Goal: Task Accomplishment & Management: Use online tool/utility

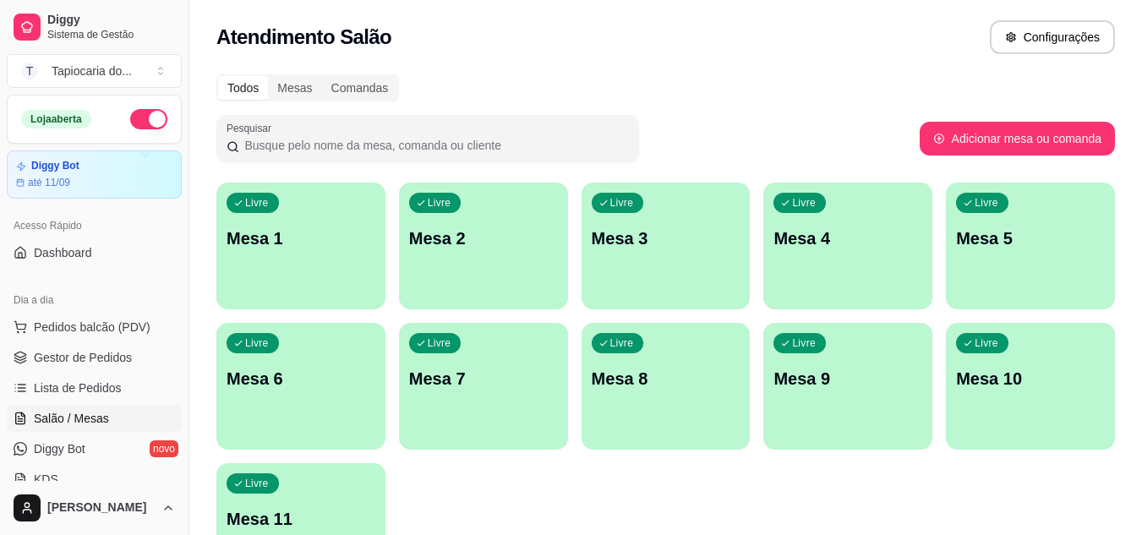
click at [600, 41] on div "Atendimento Salão Configurações" at bounding box center [665, 37] width 899 height 34
click at [298, 218] on div "Livre Mesa 1" at bounding box center [300, 236] width 169 height 107
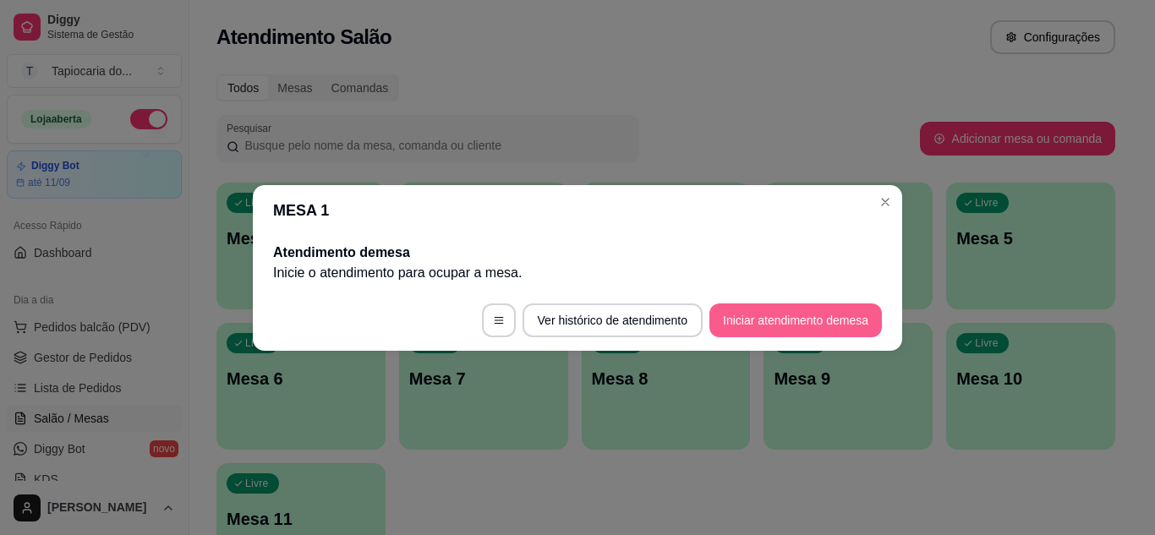
click at [857, 320] on button "Iniciar atendimento de mesa" at bounding box center [795, 321] width 173 height 34
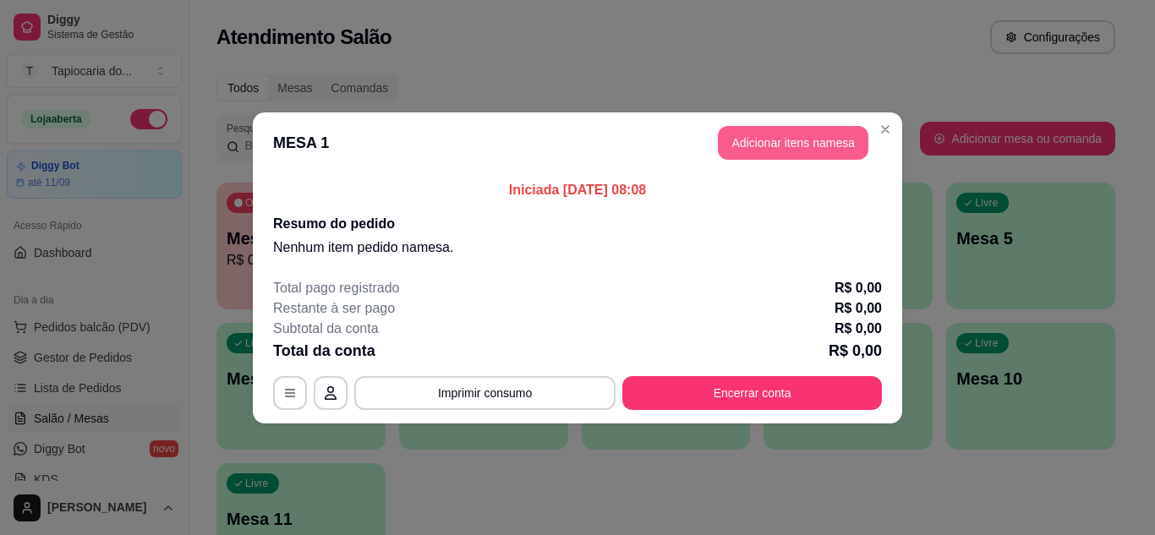
click at [775, 134] on button "Adicionar itens na mesa" at bounding box center [793, 143] width 151 height 34
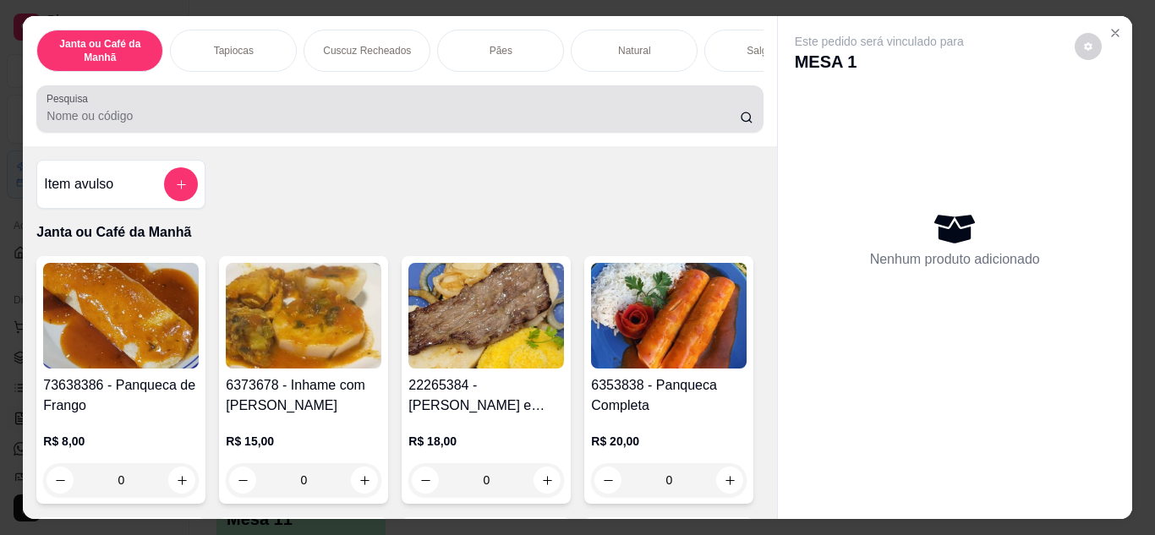
click at [157, 108] on div at bounding box center [400, 109] width 706 height 34
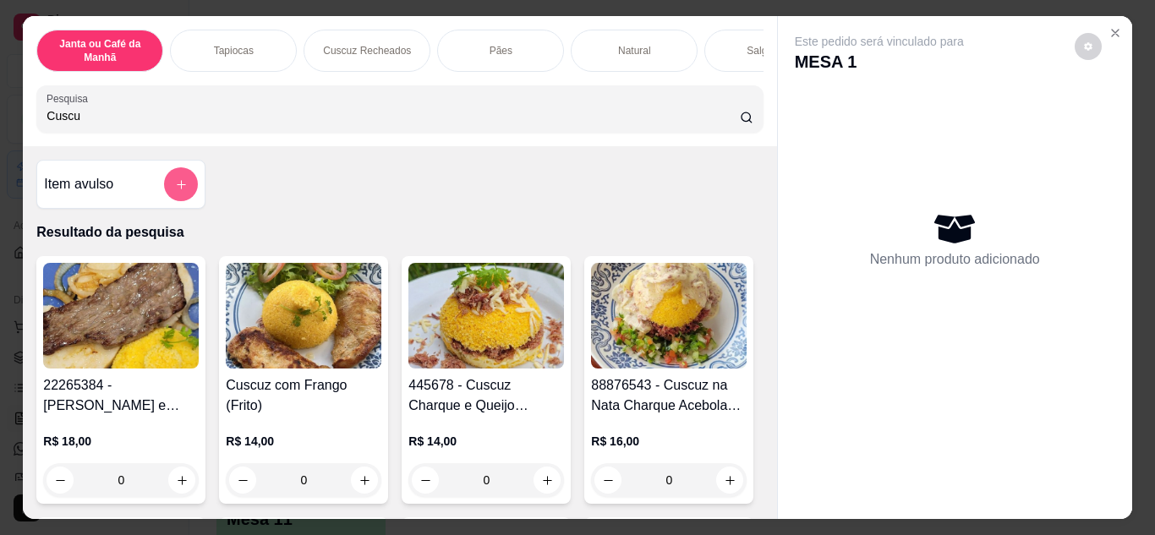
type input "Cuscu"
click at [175, 191] on icon "add-separate-item" at bounding box center [181, 184] width 13 height 13
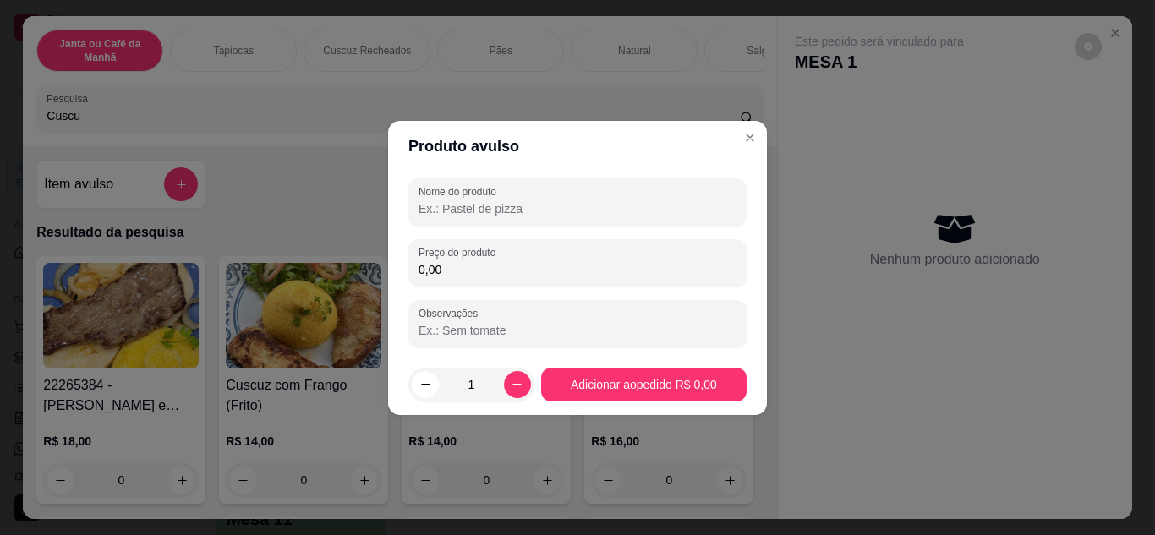
click at [494, 207] on input "Nome do produto" at bounding box center [578, 208] width 318 height 17
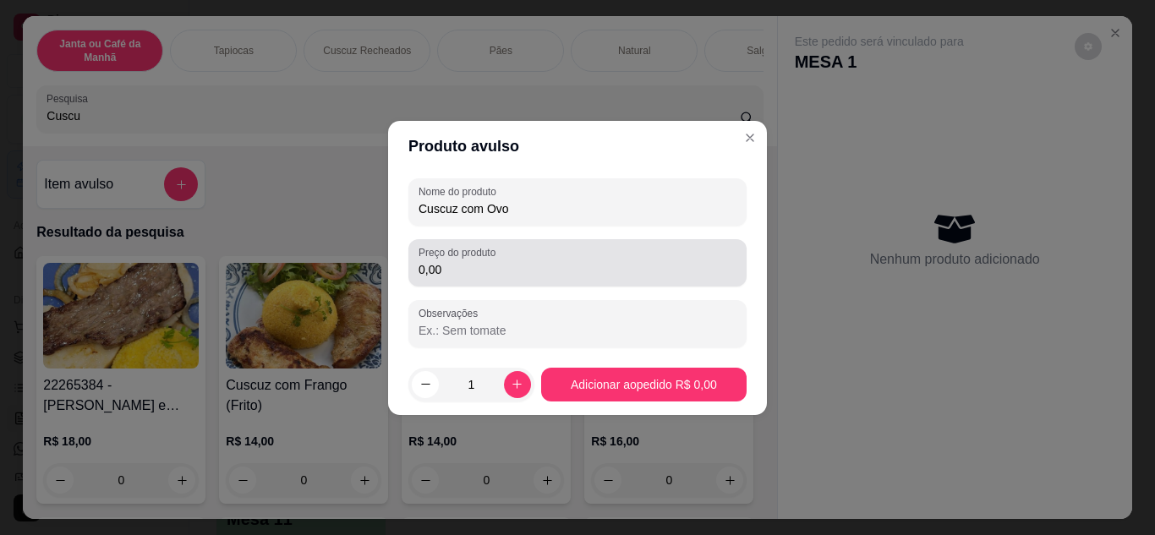
type input "Cuscuz com Ovo"
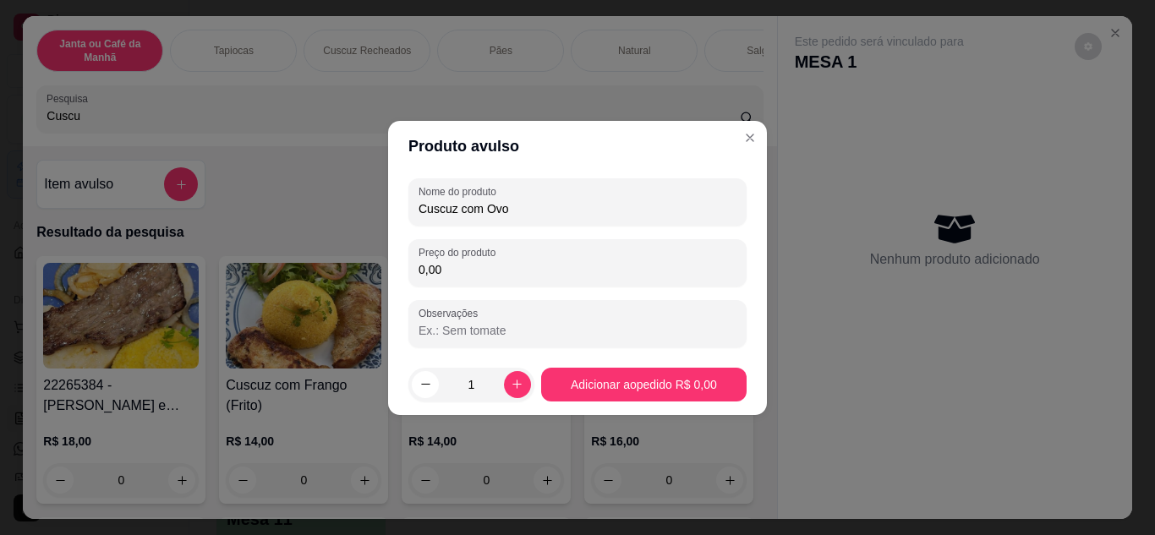
click at [637, 269] on input "0,00" at bounding box center [578, 269] width 318 height 17
type input "12,00"
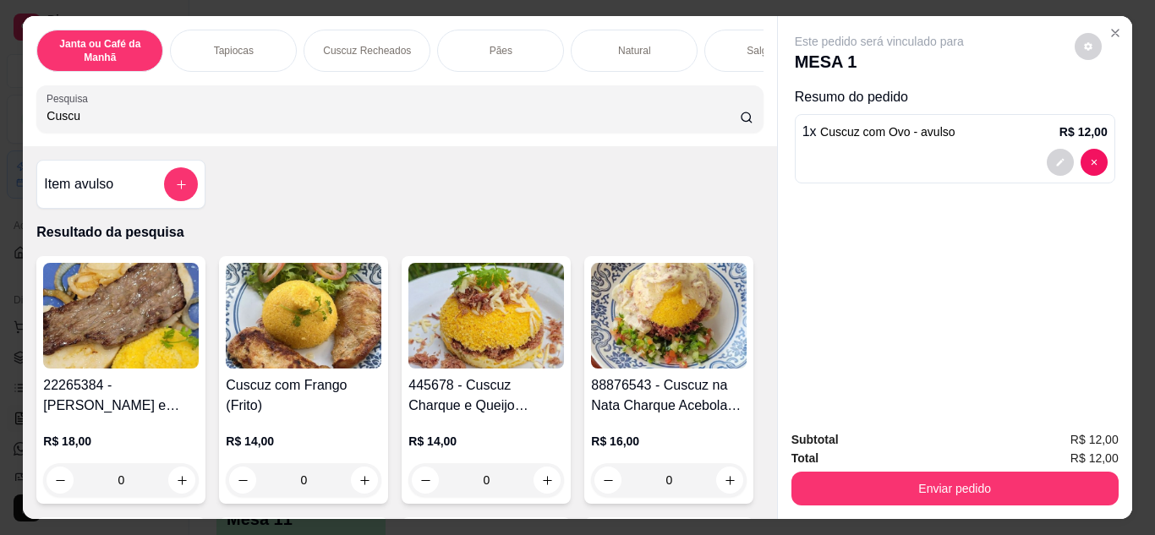
drag, startPoint x: 104, startPoint y: 133, endPoint x: 0, endPoint y: 136, distance: 104.1
click at [0, 136] on div "Janta ou Café da Manhã Tapiocas Cuscuz Recheados Pães Natural Salgados Tapiocas…" at bounding box center [577, 267] width 1155 height 535
drag, startPoint x: 195, startPoint y: 131, endPoint x: 29, endPoint y: 136, distance: 166.7
click at [3, 135] on div "Janta ou Café da Manhã Tapiocas Cuscuz Recheados Pães Natural Salgados Tapiocas…" at bounding box center [577, 267] width 1155 height 535
drag, startPoint x: 76, startPoint y: 131, endPoint x: 0, endPoint y: 131, distance: 76.1
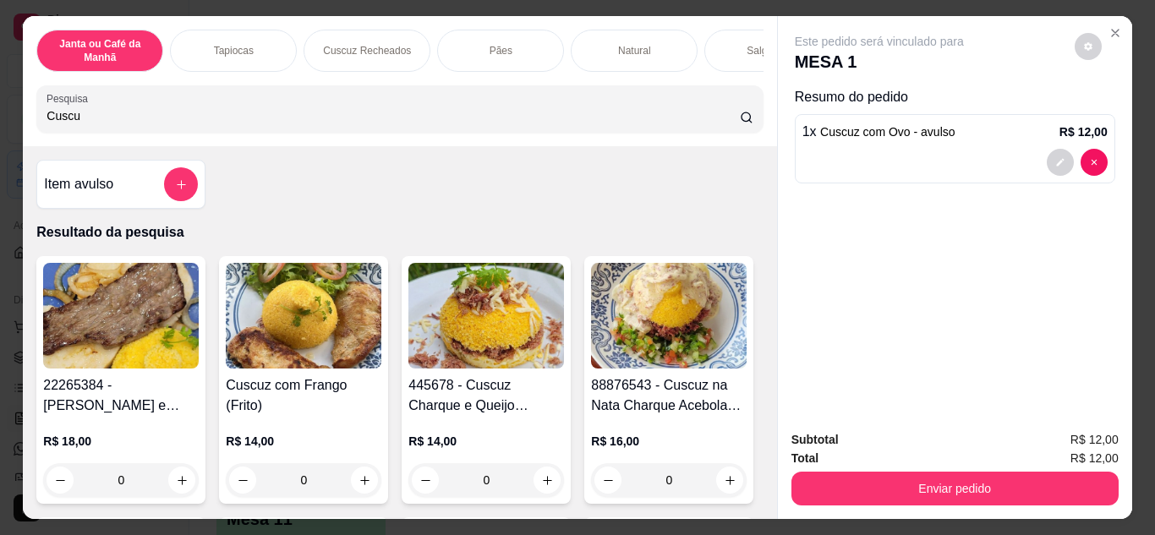
click at [0, 131] on div "Janta ou Café da Manhã Tapiocas Cuscuz Recheados Pães Natural Salgados Tapiocas…" at bounding box center [577, 267] width 1155 height 535
click at [85, 116] on input "Cuscu" at bounding box center [393, 115] width 693 height 17
type input "C"
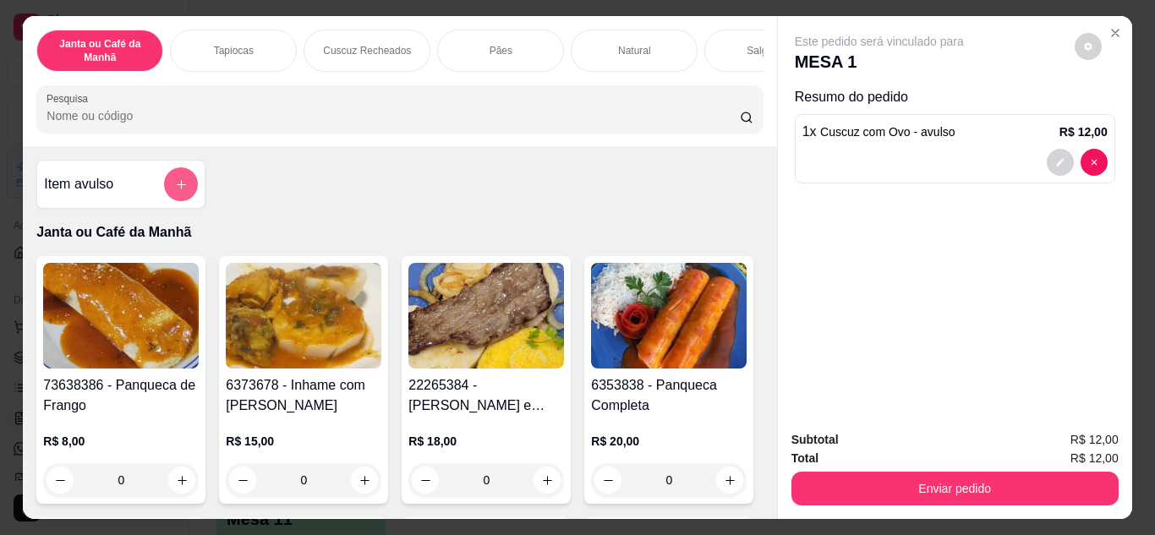
click at [171, 200] on button "add-separate-item" at bounding box center [181, 184] width 34 height 34
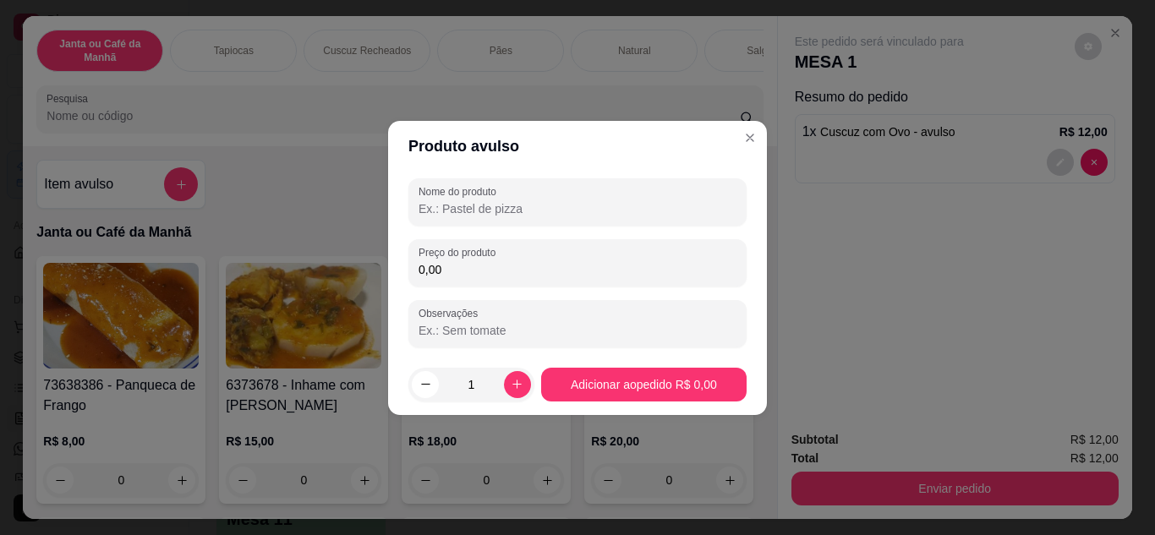
click at [531, 204] on input "Nome do produto" at bounding box center [578, 208] width 318 height 17
click at [505, 206] on input "Nome do produto" at bounding box center [578, 208] width 318 height 17
click at [504, 214] on input "Nome do produto" at bounding box center [578, 208] width 318 height 17
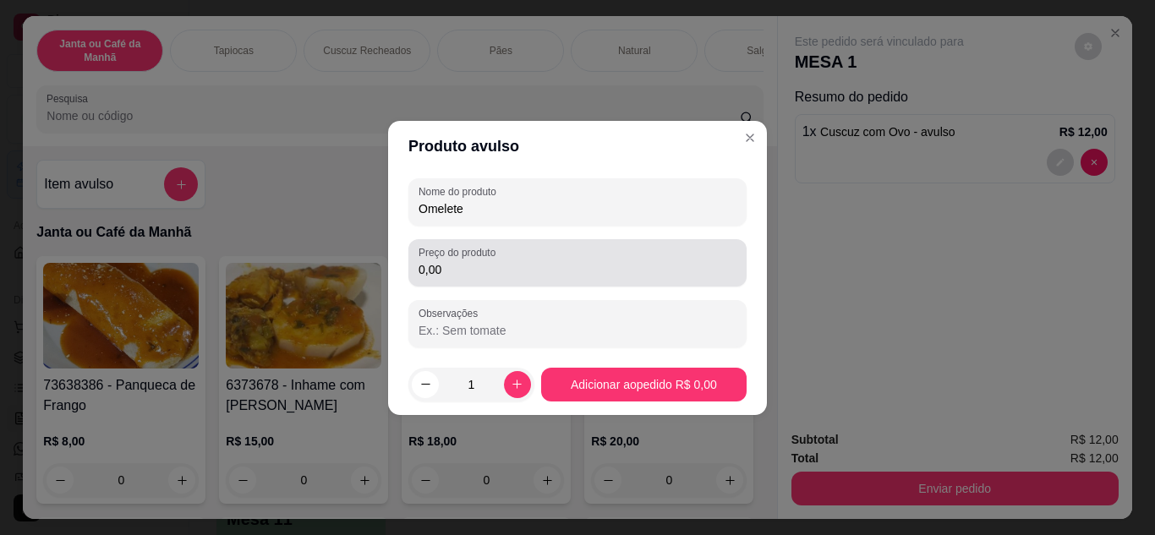
type input "Omelete"
click at [487, 270] on input "0,00" at bounding box center [578, 269] width 318 height 17
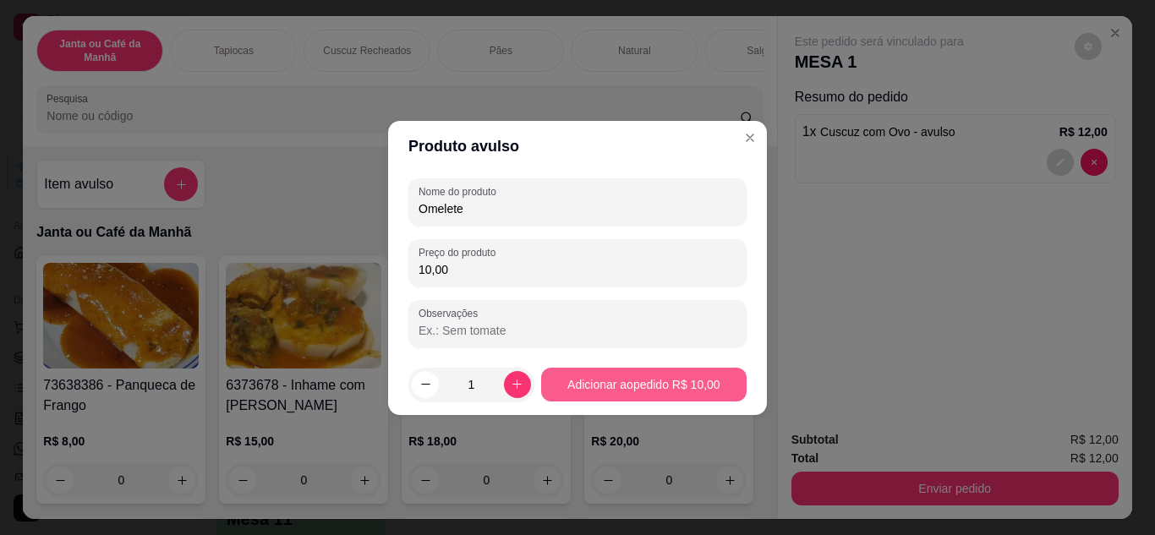
type input "10,00"
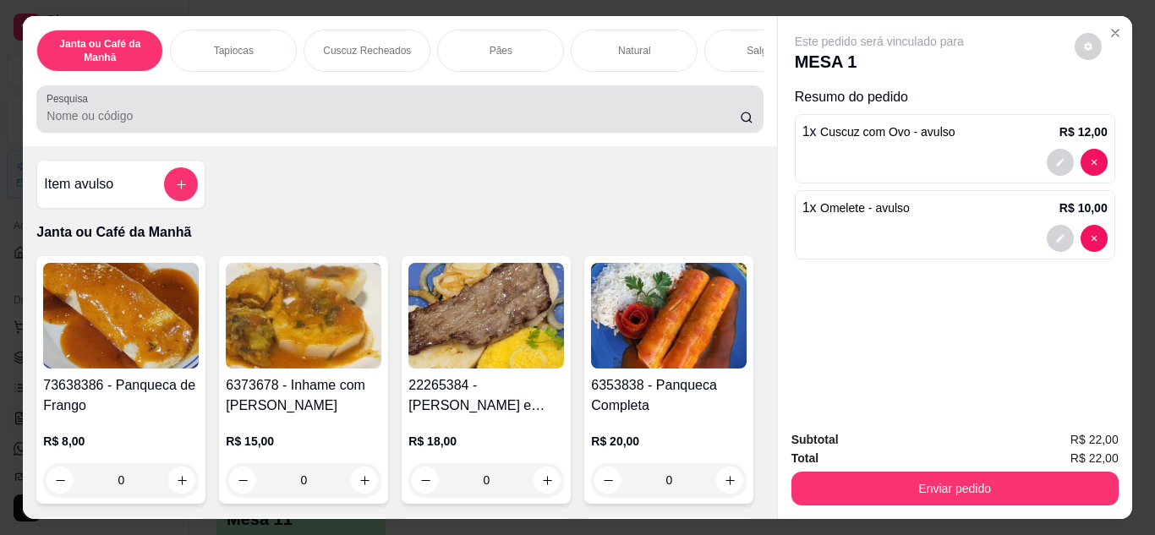
click at [430, 104] on div at bounding box center [400, 109] width 706 height 34
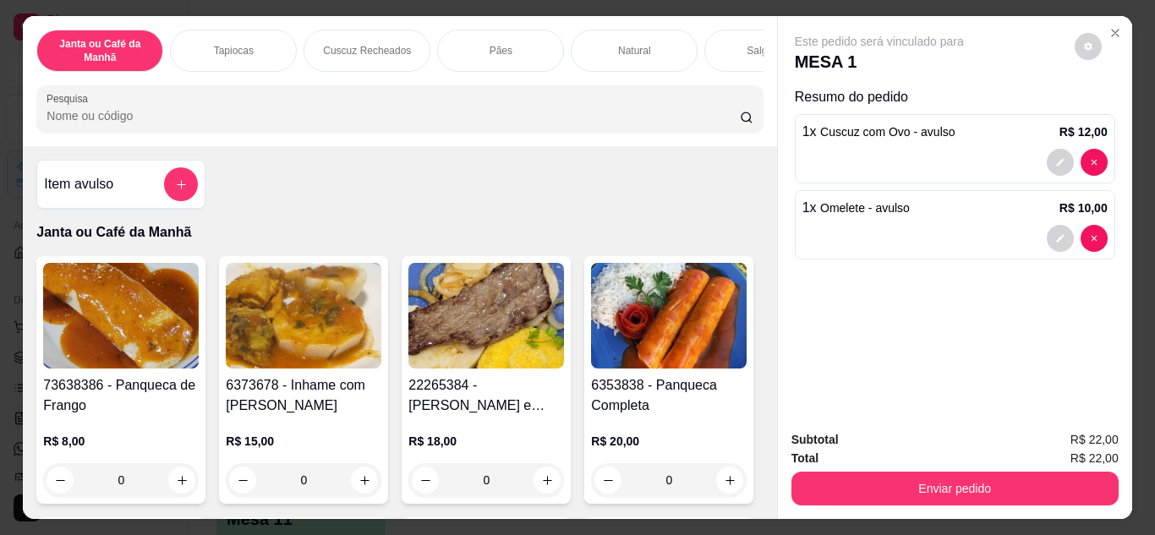
click at [499, 122] on input "Pesquisa" at bounding box center [393, 115] width 693 height 17
click at [538, 112] on div at bounding box center [400, 109] width 706 height 34
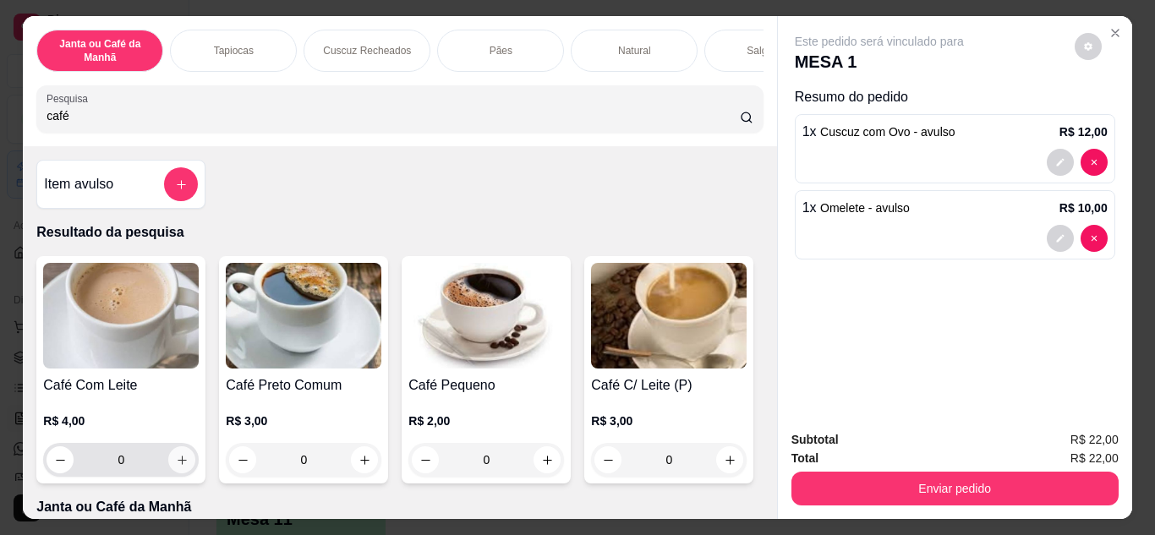
type input "café"
click at [178, 463] on icon "increase-product-quantity" at bounding box center [182, 460] width 8 height 8
type input "1"
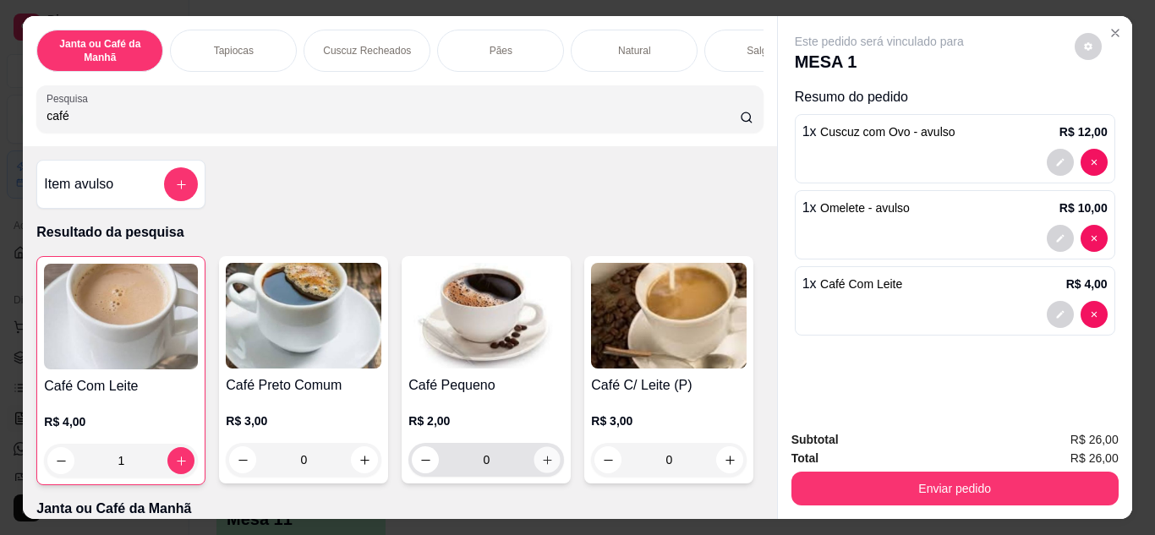
click at [544, 463] on icon "increase-product-quantity" at bounding box center [547, 460] width 13 height 13
type input "1"
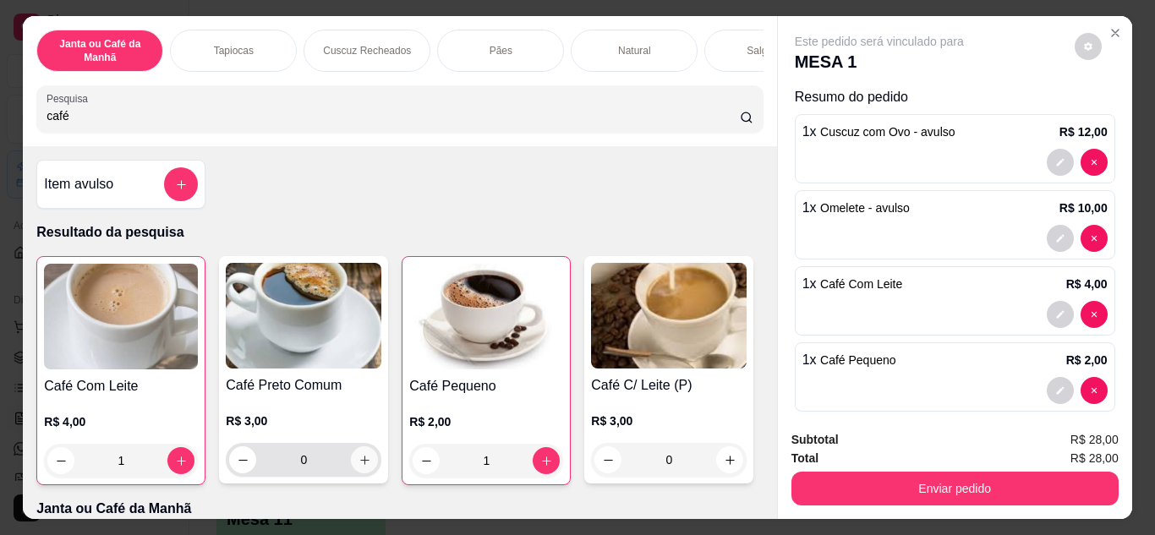
click at [359, 467] on icon "increase-product-quantity" at bounding box center [365, 460] width 13 height 13
type input "1"
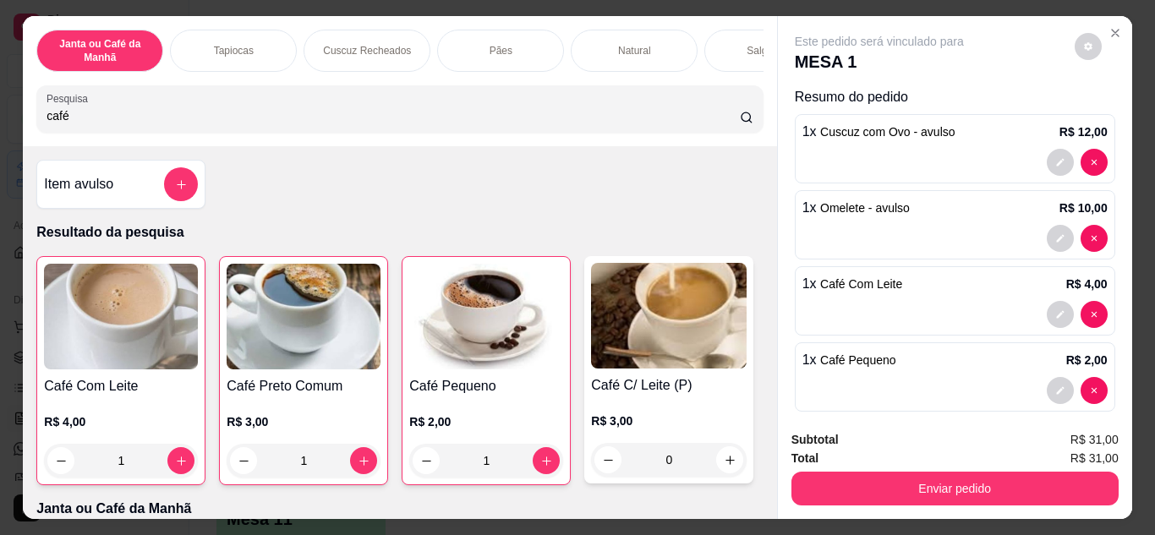
click at [452, 123] on input "café" at bounding box center [393, 115] width 693 height 17
type input "c"
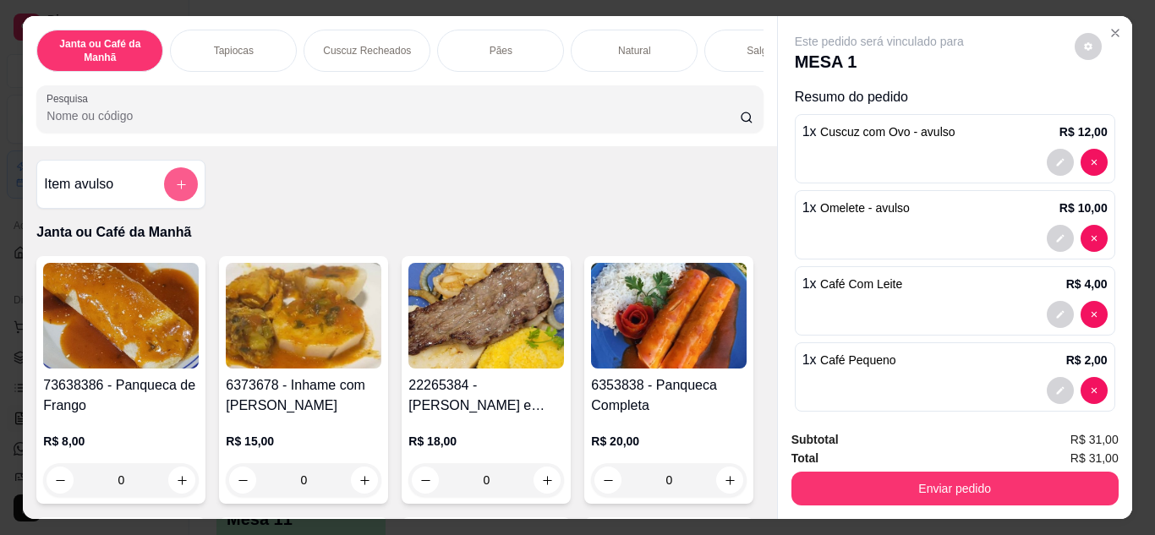
click at [167, 196] on button "add-separate-item" at bounding box center [181, 184] width 34 height 34
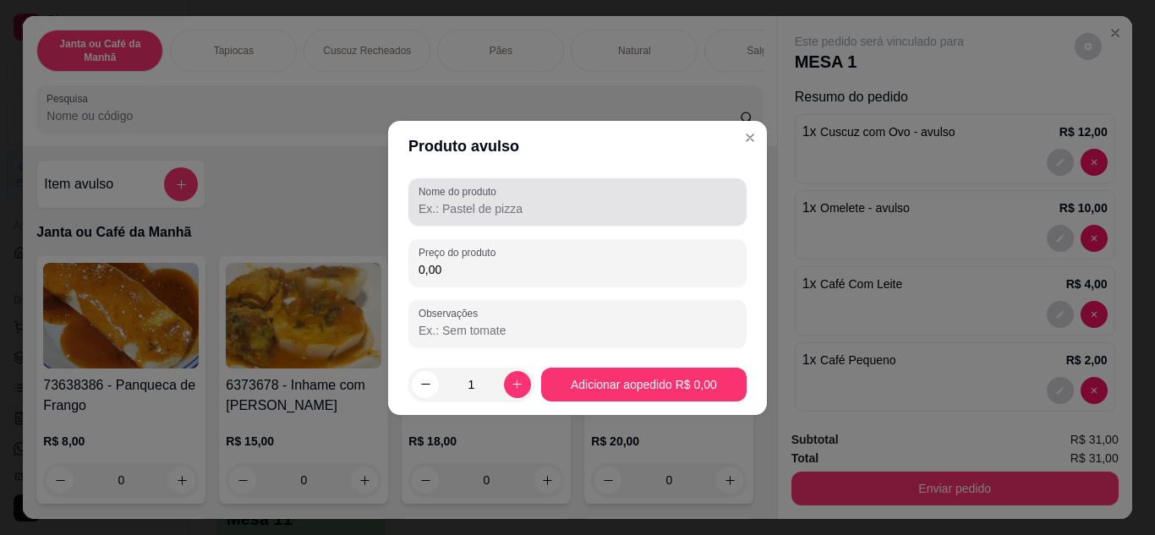
click at [677, 200] on div at bounding box center [578, 202] width 318 height 34
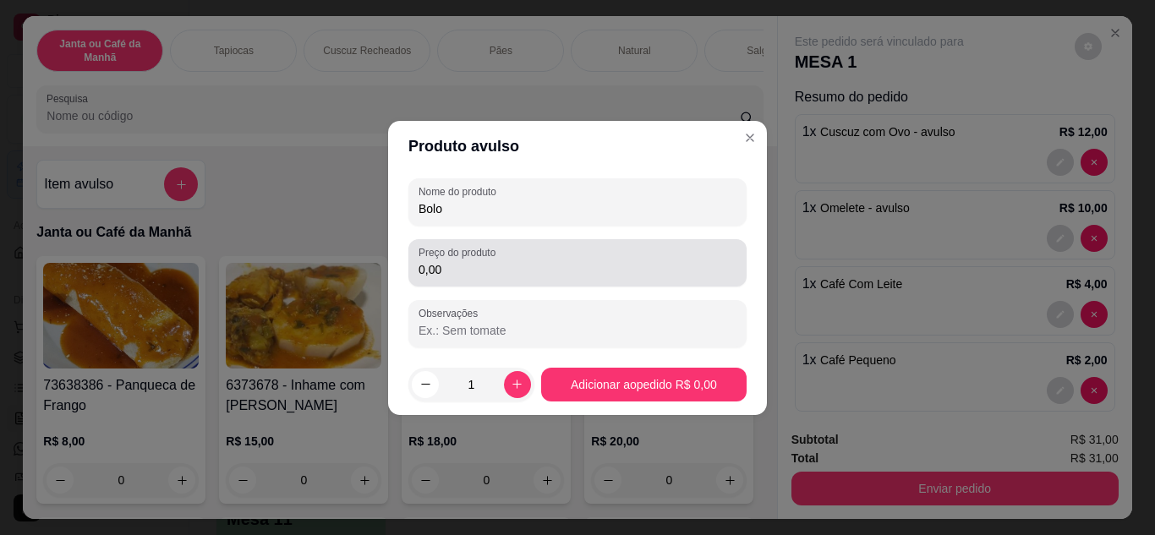
type input "Bolo"
click at [654, 266] on input "0,00" at bounding box center [578, 269] width 318 height 17
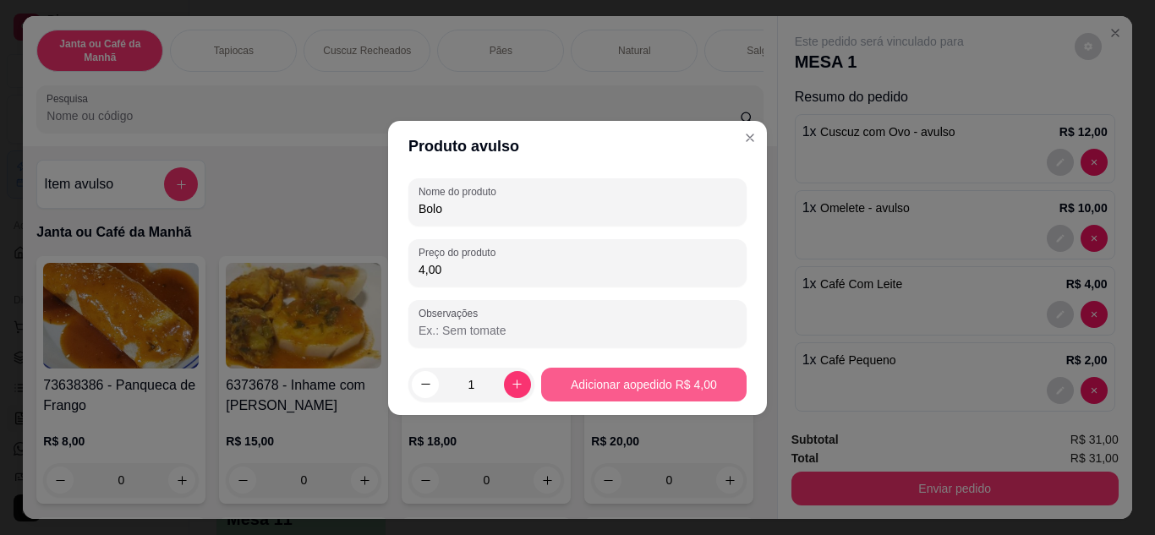
type input "4,00"
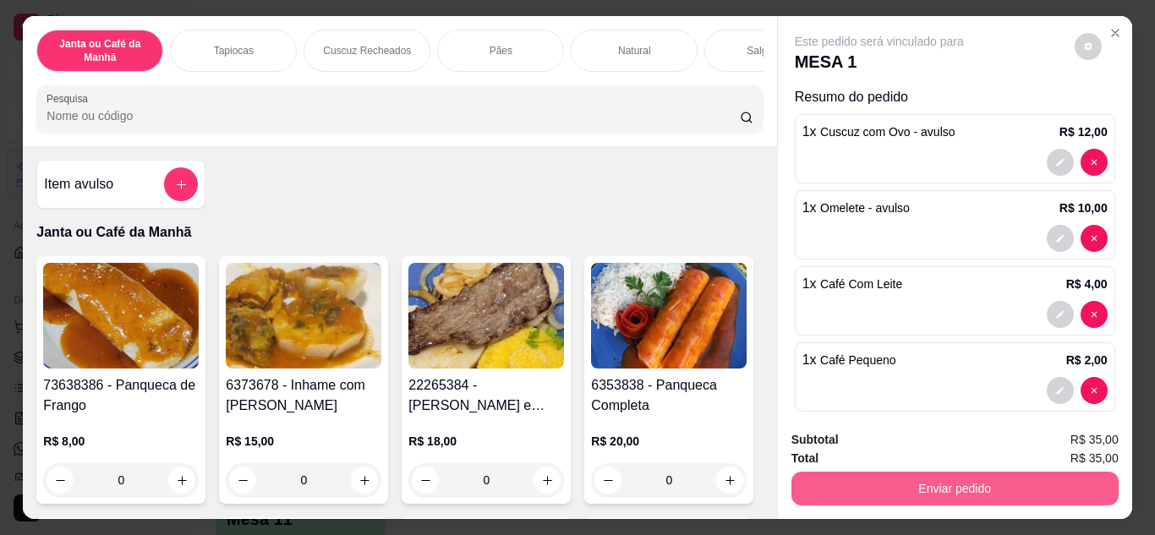
click at [978, 481] on button "Enviar pedido" at bounding box center [955, 489] width 327 height 34
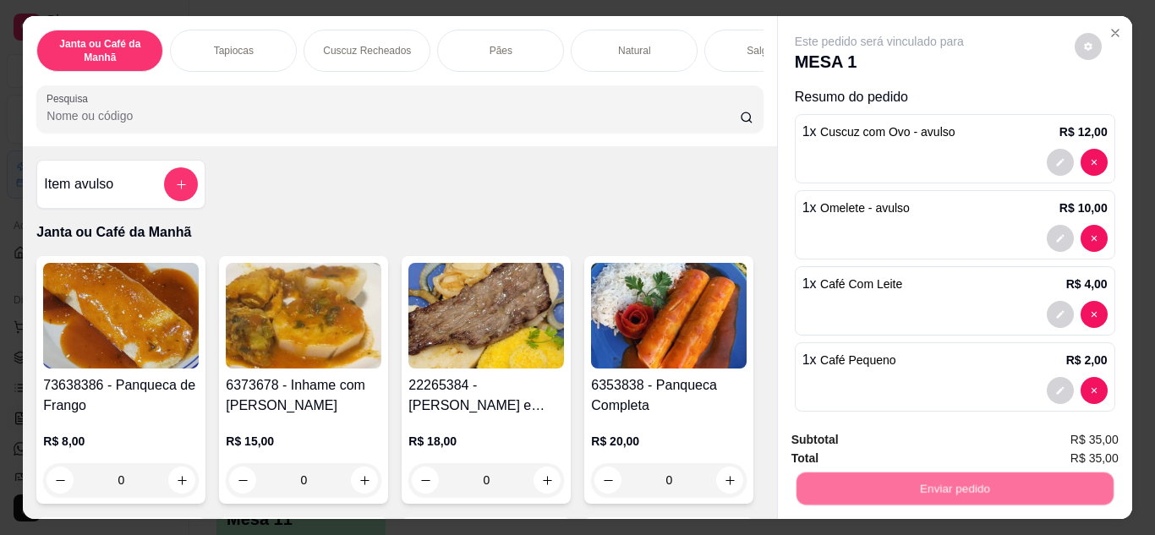
click at [923, 437] on button "Não registrar e enviar pedido" at bounding box center [899, 441] width 176 height 32
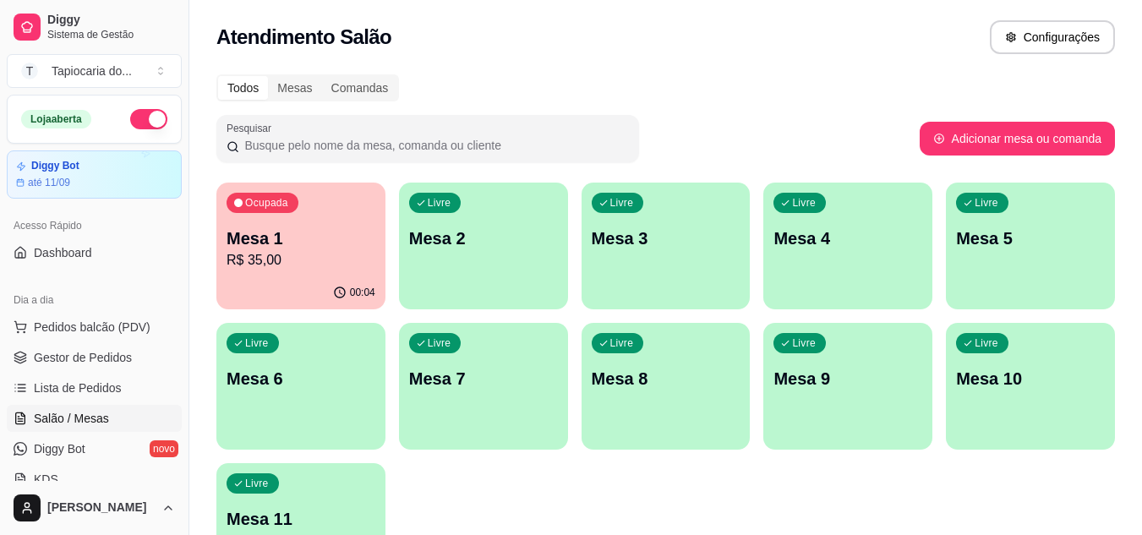
click at [518, 106] on div "Todos Mesas Comandas Pesquisar Adicionar mesa ou comanda Ocupada Mesa 1 R$ 35,0…" at bounding box center [665, 337] width 953 height 546
click at [328, 272] on div "Ocupada Mesa 1 R$ 35,00" at bounding box center [301, 229] width 164 height 91
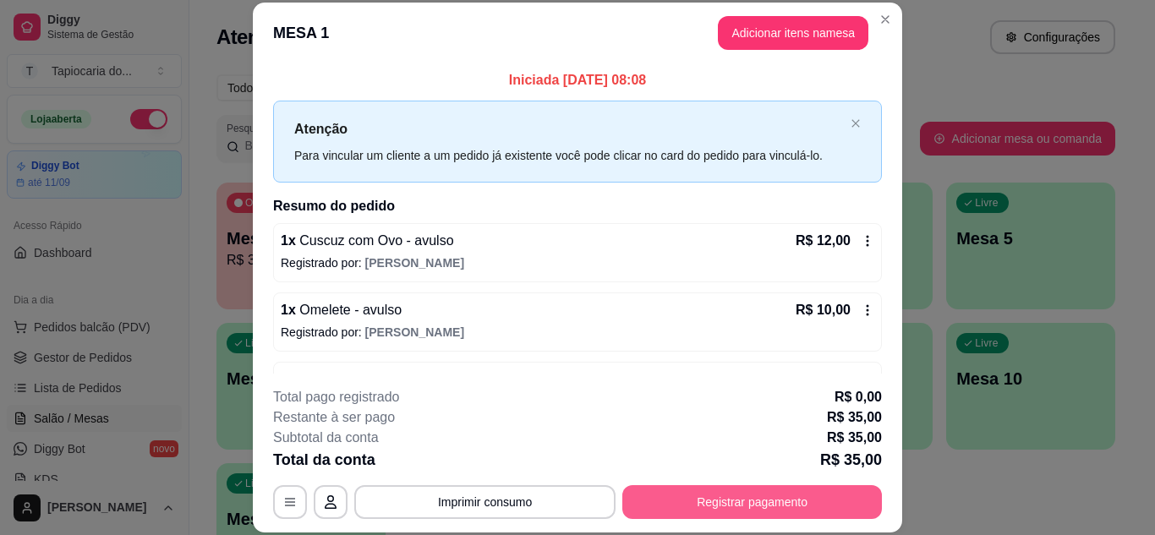
click at [805, 507] on button "Registrar pagamento" at bounding box center [752, 502] width 260 height 34
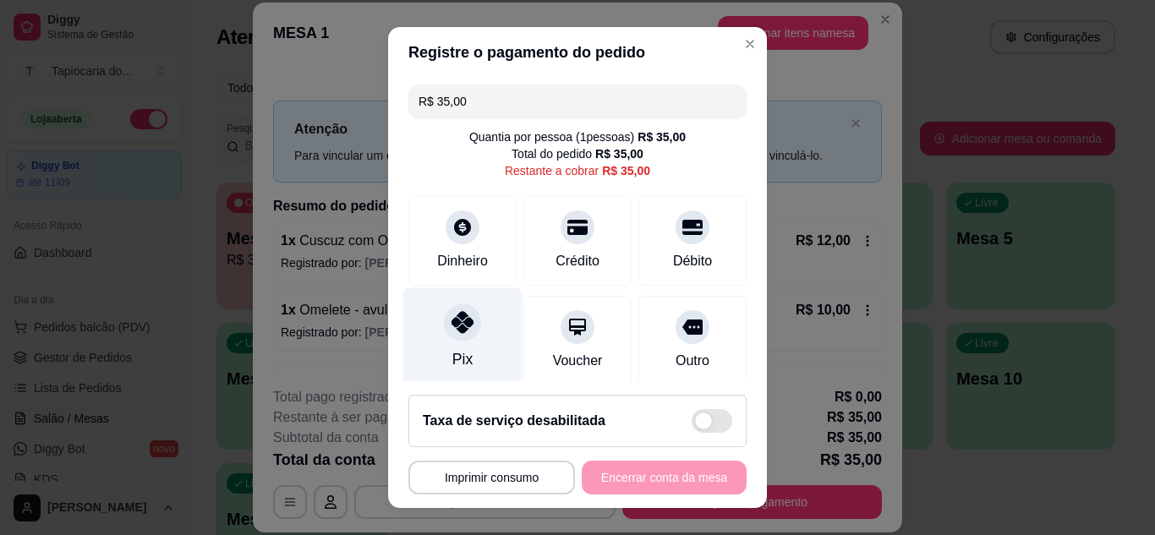
click at [471, 352] on div "Pix" at bounding box center [462, 337] width 119 height 99
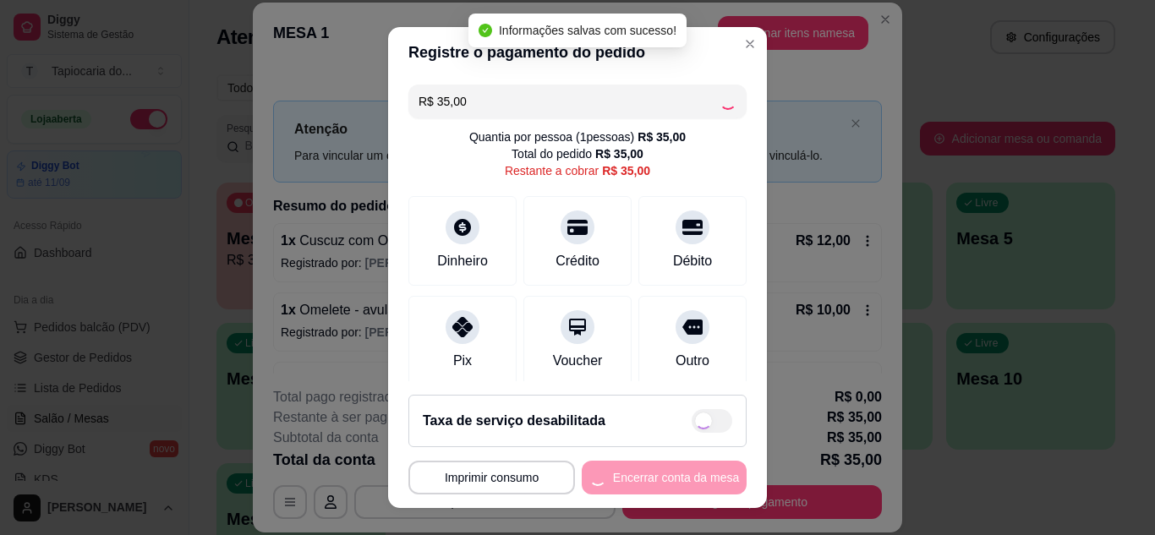
type input "R$ 0,00"
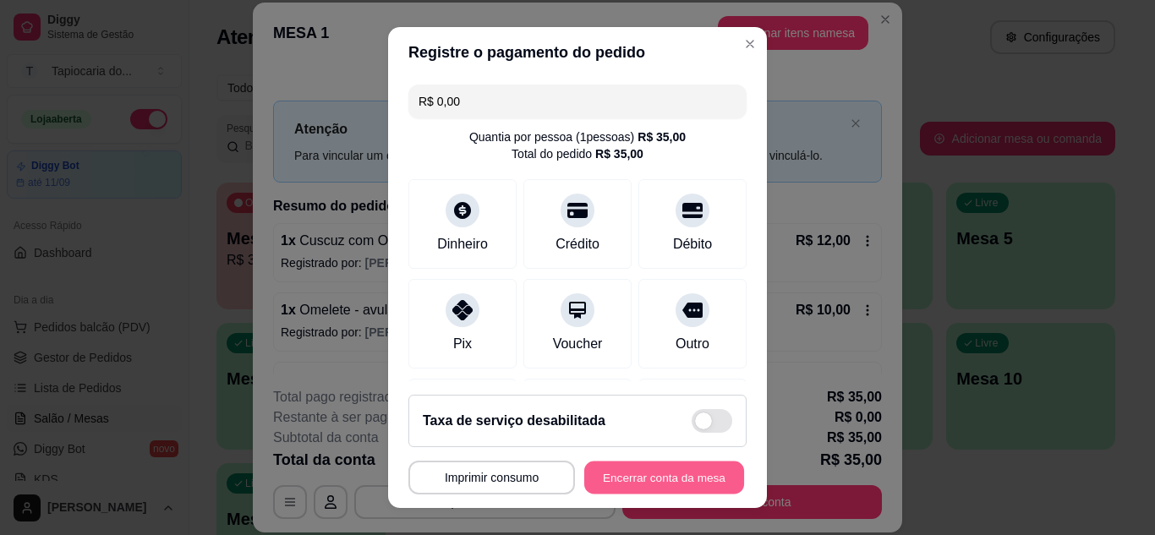
click at [660, 486] on button "Encerrar conta da mesa" at bounding box center [664, 478] width 160 height 33
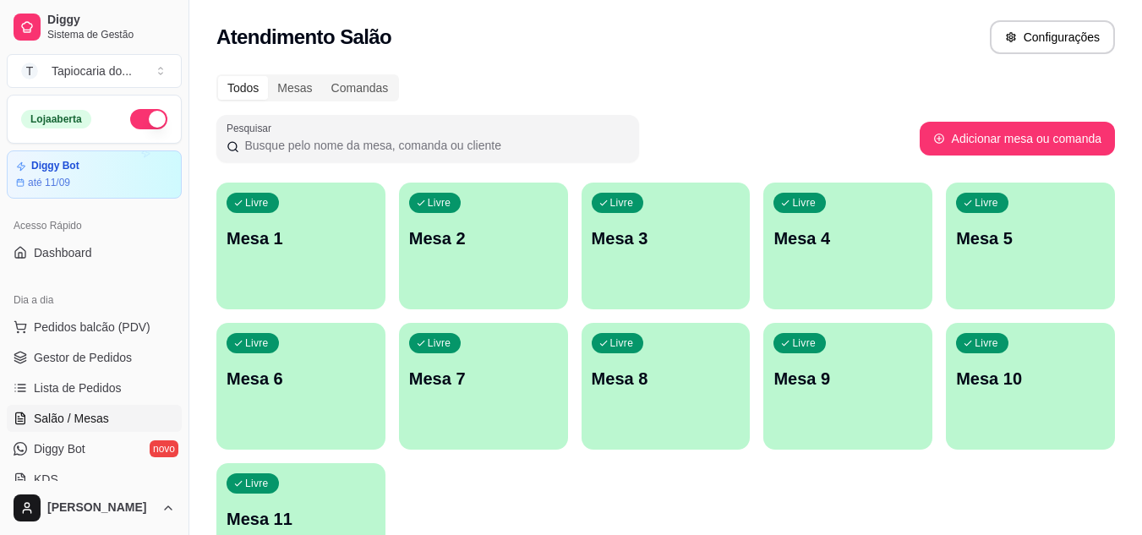
click at [534, 249] on p "Mesa 2" at bounding box center [483, 239] width 149 height 24
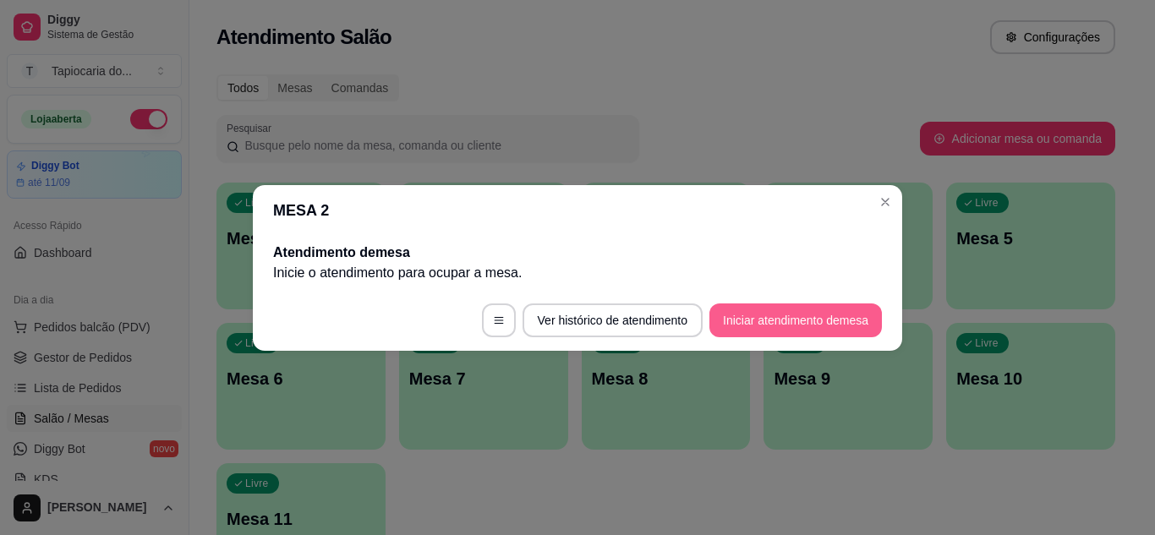
click at [796, 326] on button "Iniciar atendimento de mesa" at bounding box center [795, 321] width 173 height 34
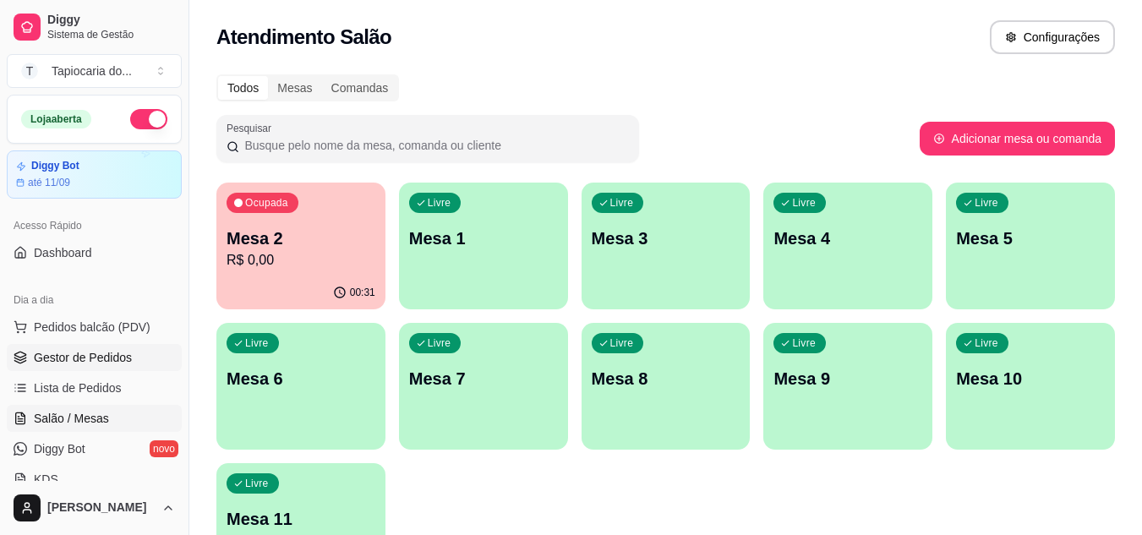
click at [99, 364] on span "Gestor de Pedidos" at bounding box center [83, 357] width 98 height 17
